Goal: Ask a question: Seek information or help from site administrators or community

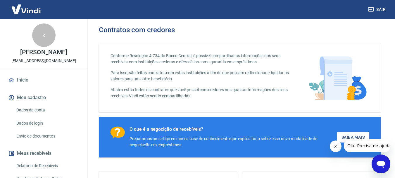
click at [386, 164] on icon "Abrir janela de mensagens" at bounding box center [381, 163] width 11 height 11
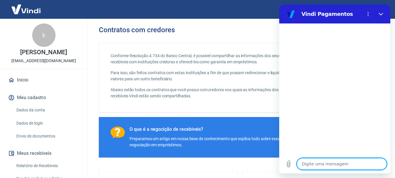
click at [331, 165] on textarea at bounding box center [342, 164] width 90 height 12
type textarea "o"
type textarea "x"
type textarea "ol"
type textarea "x"
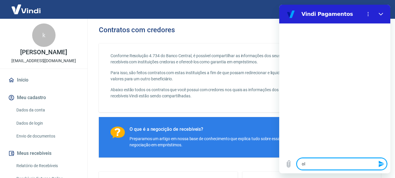
type textarea "ola"
type textarea "x"
type textarea "ola,"
type textarea "x"
type textarea "ola,"
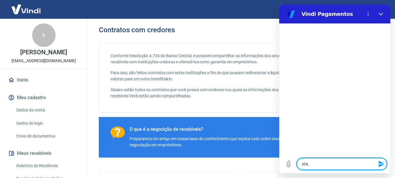
type textarea "x"
type textarea "ola, b"
type textarea "x"
type textarea "ola, bo"
type textarea "x"
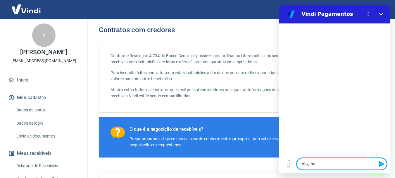
type textarea "ola, bom"
type textarea "x"
type textarea "ola, bom"
type textarea "x"
type textarea "ola, bom d"
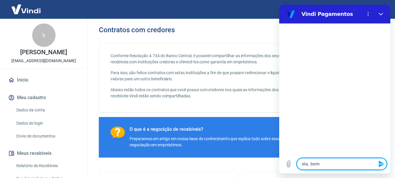
type textarea "x"
type textarea "ola, bom di"
type textarea "x"
type textarea "ola, bom dia"
type textarea "x"
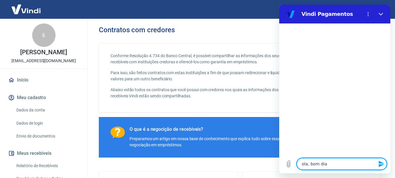
type textarea "ola, bom dia"
type textarea "x"
type textarea "e"
type textarea "x"
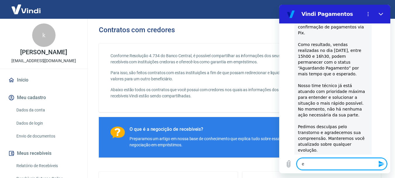
type textarea "es"
type textarea "x"
type textarea "est"
type textarea "x"
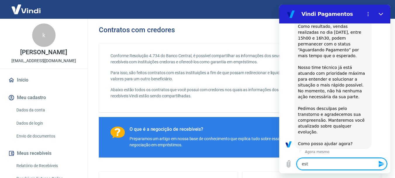
type textarea "esto"
type textarea "x"
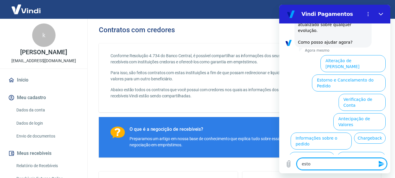
scroll to position [179, 0]
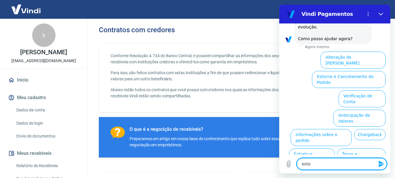
type textarea "estou"
type textarea "x"
type textarea "estou"
drag, startPoint x: 332, startPoint y: 165, endPoint x: 239, endPoint y: 157, distance: 93.1
click html "Vindi Pagamentos 11:21 diz: ola, bom dia Enviado · Agora mesmo [PERSON_NAME] di…"
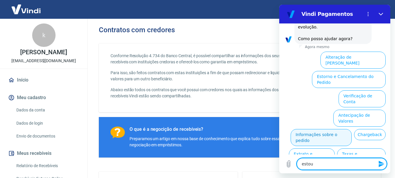
type textarea "x"
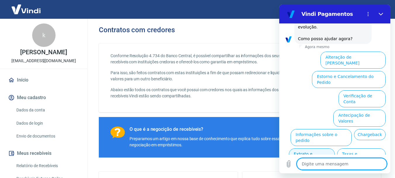
click at [335, 148] on button "Extrato e Recebíveis" at bounding box center [312, 156] width 46 height 17
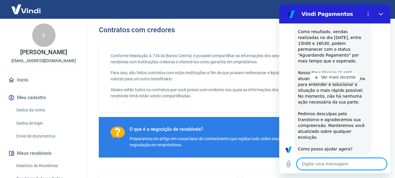
scroll to position [59, 0]
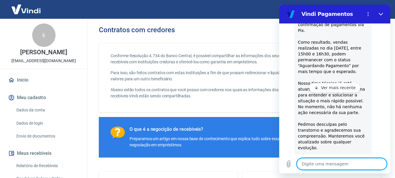
click at [323, 89] on p "Ver mais recente" at bounding box center [338, 88] width 35 height 6
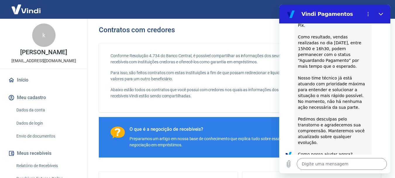
scroll to position [88, 0]
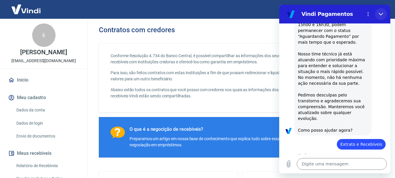
click at [383, 13] on icon "Fechar" at bounding box center [381, 14] width 4 height 3
type textarea "x"
